Goal: Find specific page/section: Find specific page/section

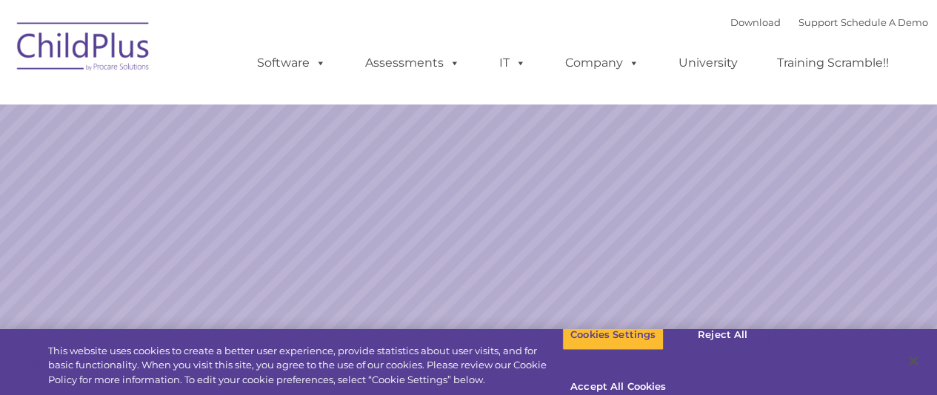
select select "MEDIUM"
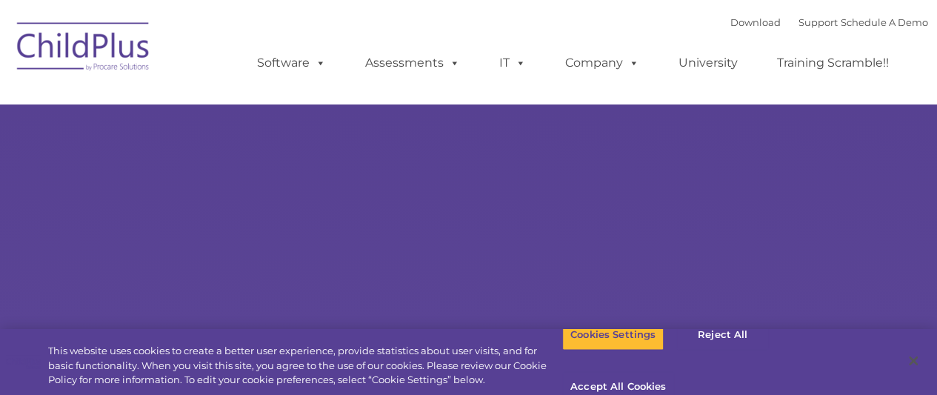
type input ""
click at [746, 36] on ul "Software ChildPlus: The original and most widely-used Head Start data managemen…" at bounding box center [577, 62] width 701 height 59
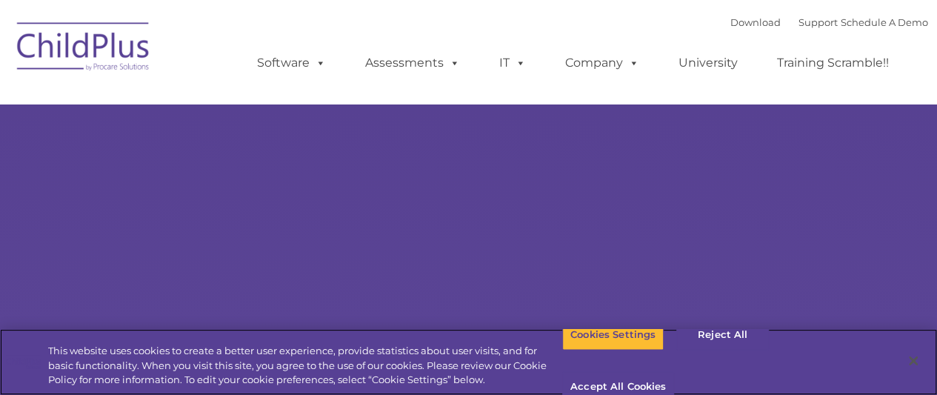
select select "MEDIUM"
